Goal: Transaction & Acquisition: Purchase product/service

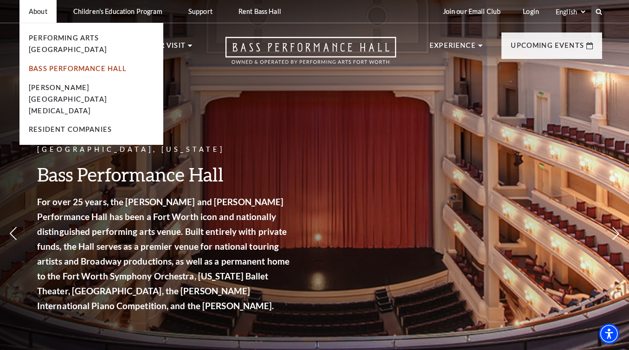
click at [78, 64] on link "Bass Performance Hall" at bounding box center [78, 68] width 98 height 8
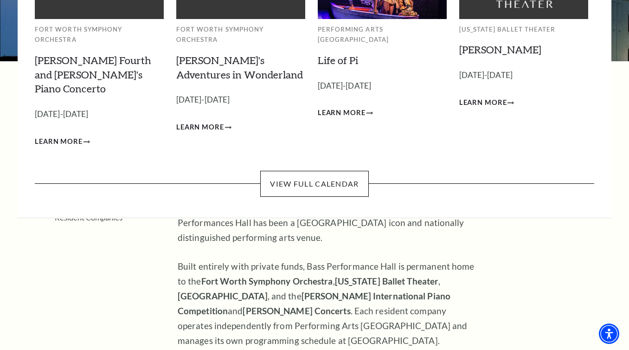
scroll to position [137, 0]
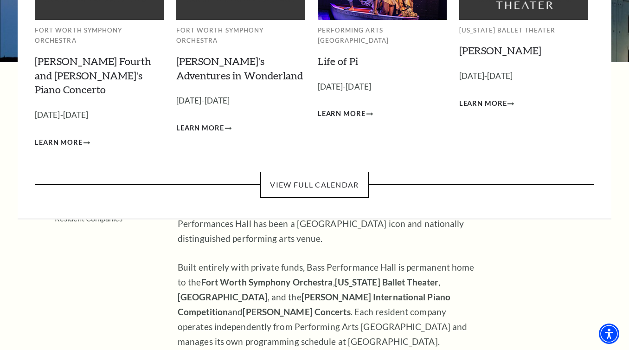
click at [292, 172] on link "View Full Calendar" at bounding box center [314, 185] width 108 height 26
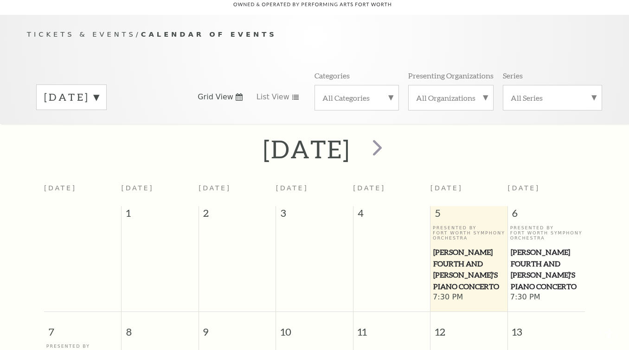
scroll to position [82, 0]
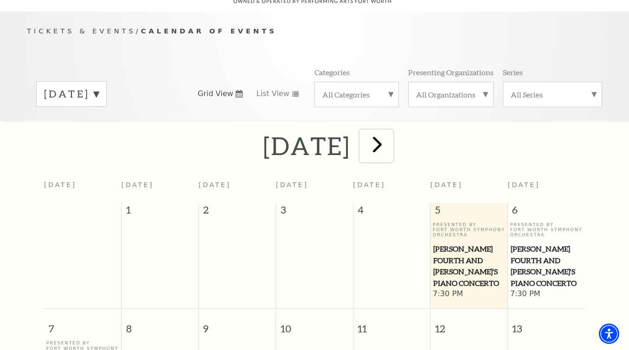
click at [391, 131] on span "next" at bounding box center [377, 144] width 26 height 26
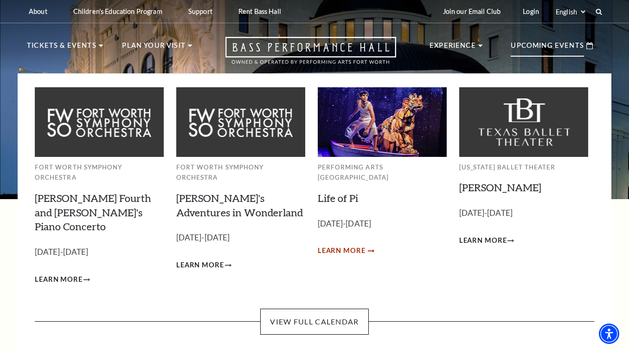
click at [350, 245] on span "Learn More" at bounding box center [342, 251] width 48 height 12
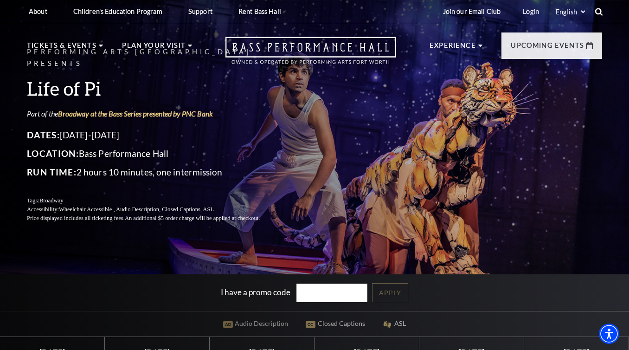
click at [598, 14] on icon at bounding box center [599, 11] width 8 height 8
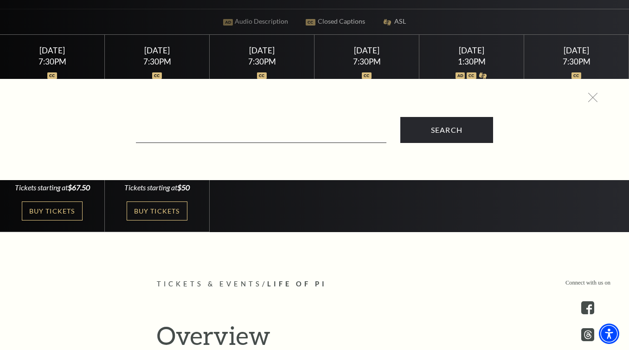
scroll to position [302, 0]
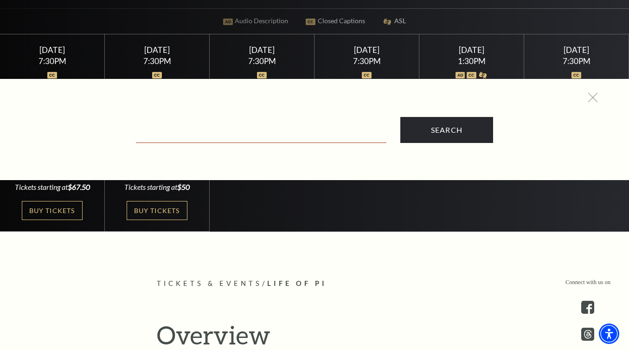
click at [361, 135] on input "Text field" at bounding box center [261, 133] width 251 height 19
type input "the notebook"
click at [400, 117] on input "Search" at bounding box center [446, 130] width 93 height 26
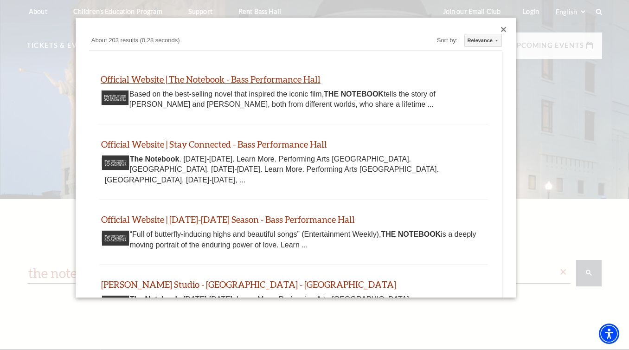
click at [245, 80] on link "Official Website | The Notebook - Bass Performance Hall" at bounding box center [211, 79] width 220 height 11
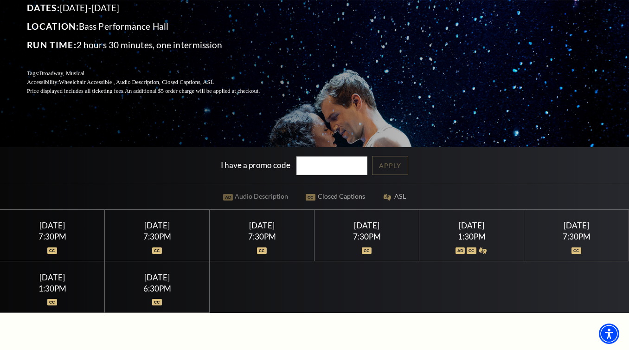
scroll to position [126, 0]
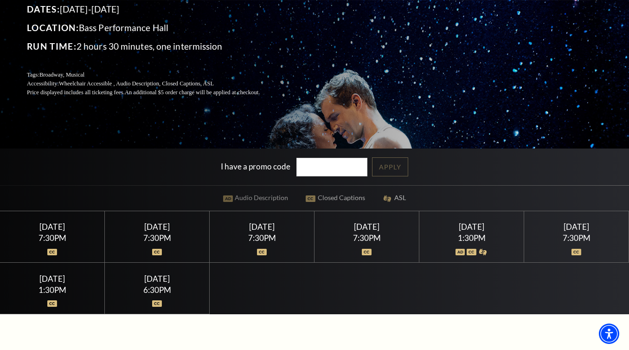
click at [76, 243] on div at bounding box center [52, 246] width 83 height 9
click at [64, 238] on div "7:30PM" at bounding box center [52, 238] width 83 height 8
click at [64, 230] on div "Tuesday June 23" at bounding box center [52, 227] width 83 height 10
click at [52, 251] on img at bounding box center [52, 252] width 10 height 6
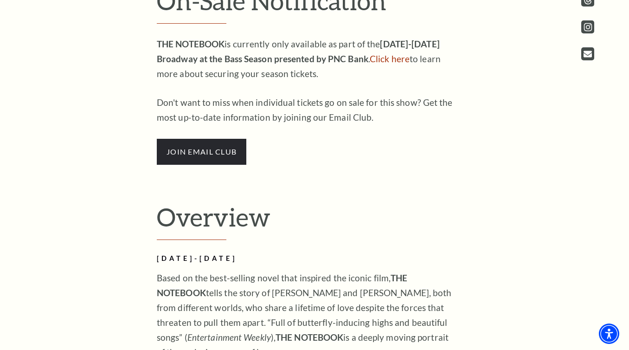
scroll to position [539, 0]
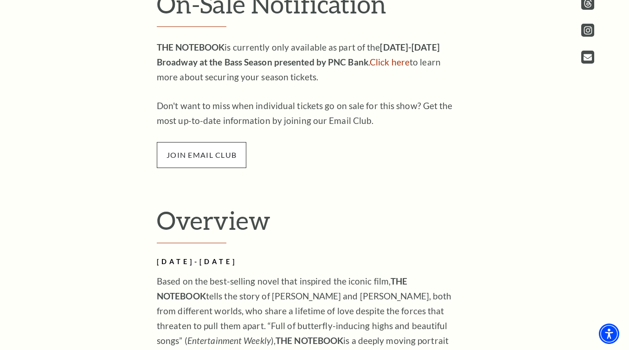
click at [212, 160] on span "join email club" at bounding box center [202, 155] width 90 height 26
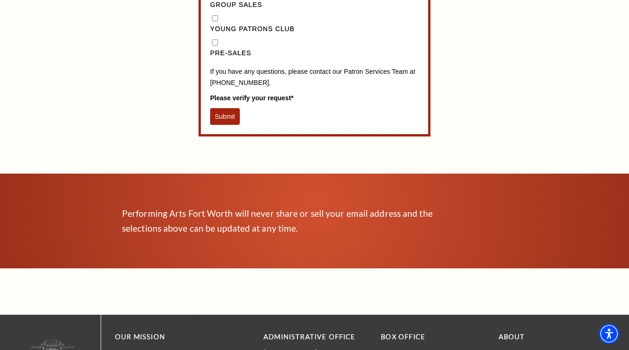
scroll to position [494, 0]
